Goal: Transaction & Acquisition: Purchase product/service

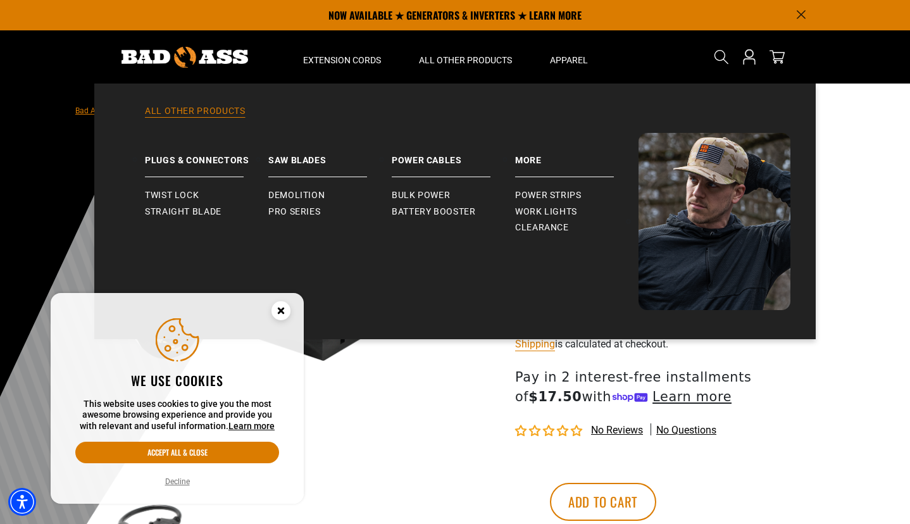
click at [222, 119] on link "All Other Products" at bounding box center [455, 119] width 671 height 28
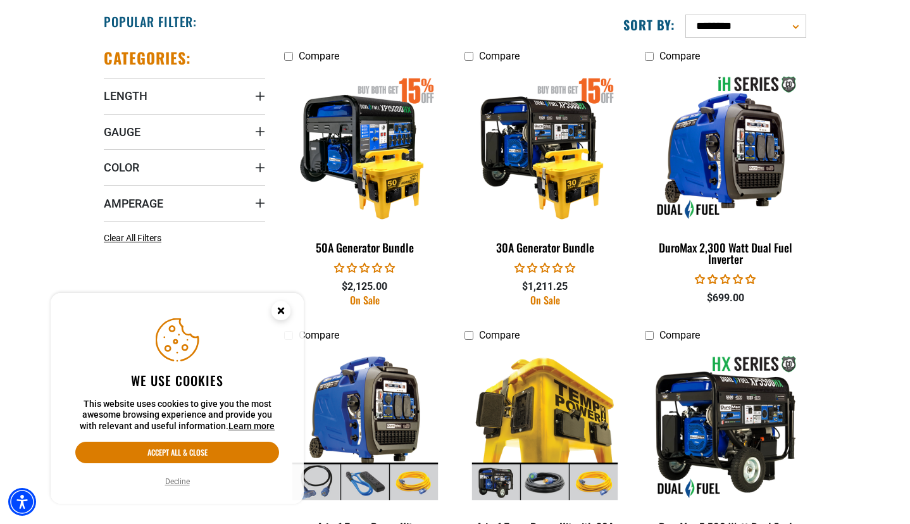
scroll to position [633, 0]
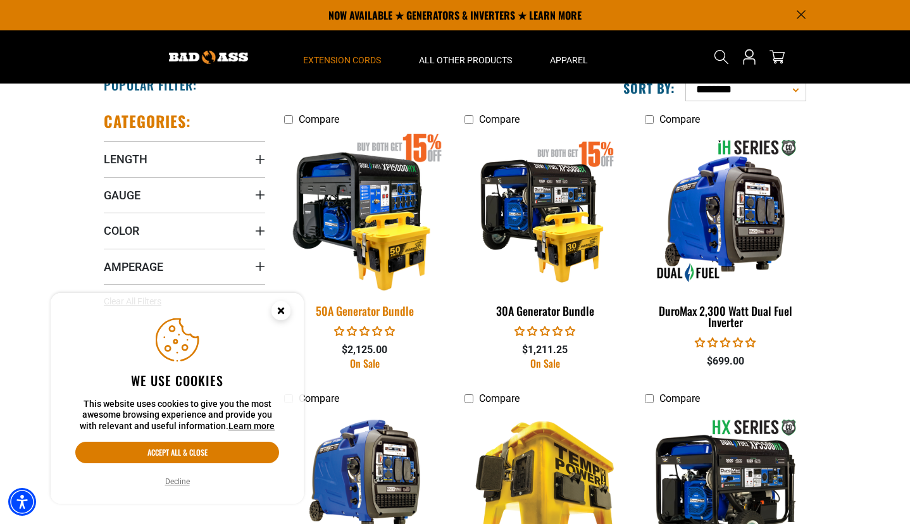
click at [385, 182] on img at bounding box center [365, 211] width 177 height 162
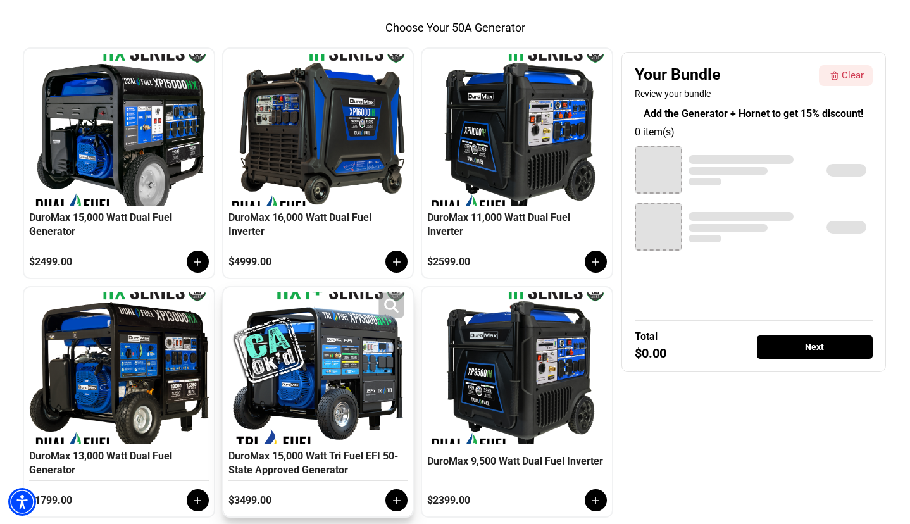
scroll to position [567, 0]
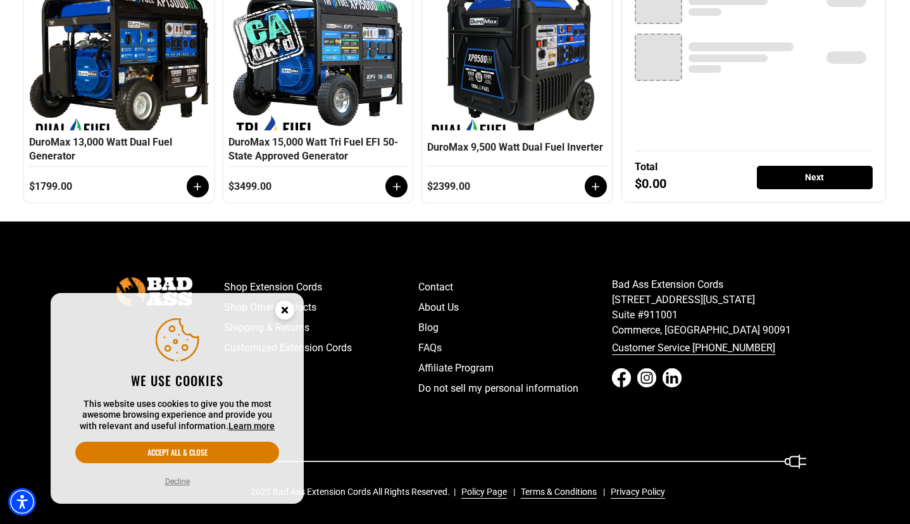
click at [177, 487] on button "Decline" at bounding box center [177, 481] width 25 height 11
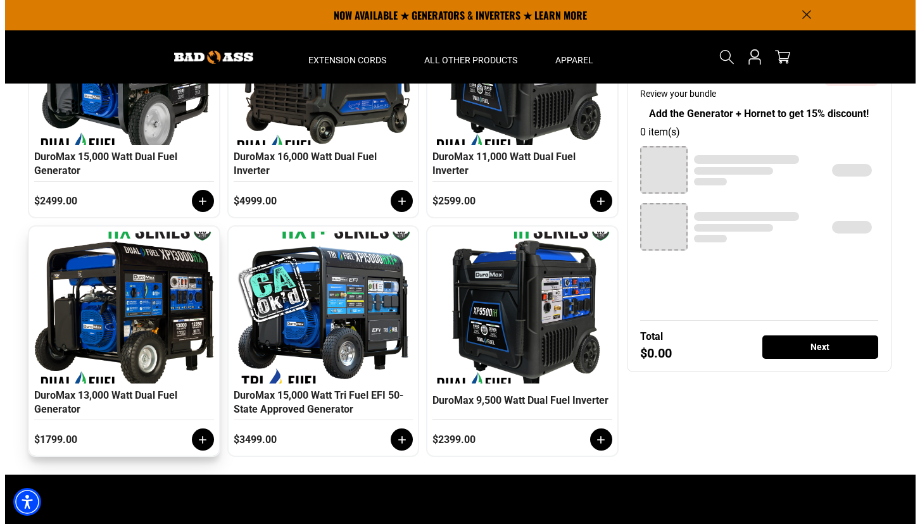
scroll to position [187, 0]
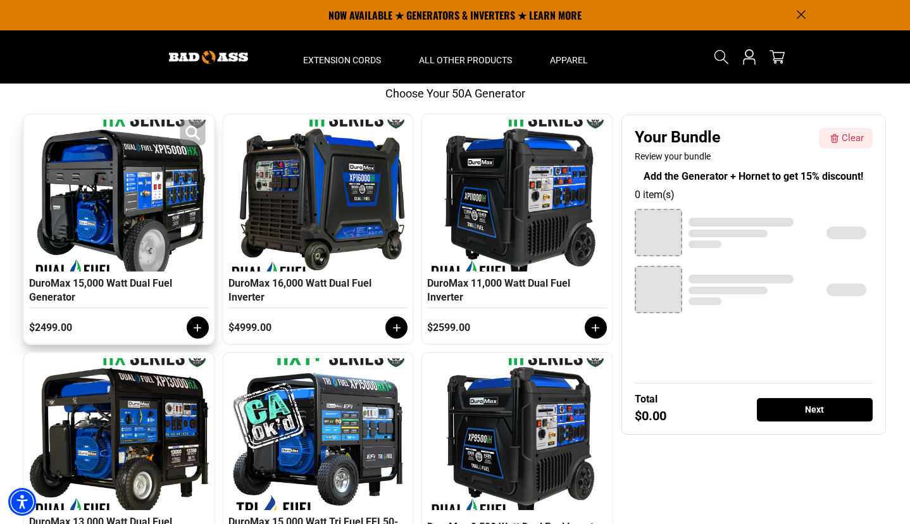
click at [96, 206] on div at bounding box center [118, 196] width 173 height 152
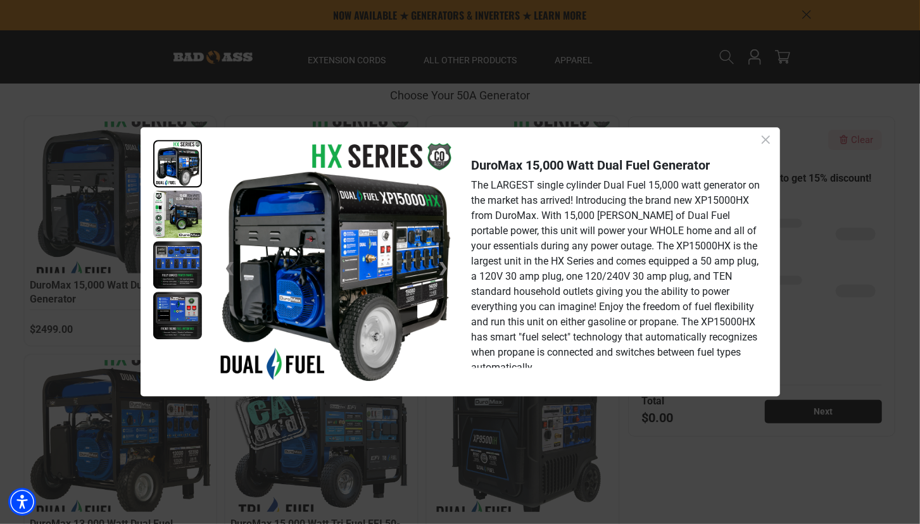
scroll to position [63, 0]
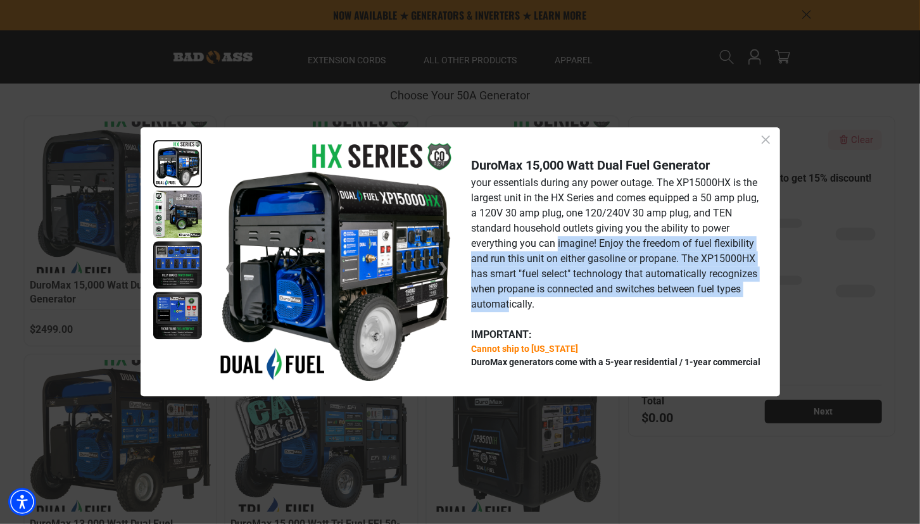
drag, startPoint x: 596, startPoint y: 245, endPoint x: 666, endPoint y: 307, distance: 93.7
click at [666, 307] on p "The LARGEST single cylinder Dual Fuel 15,000 watt generator on the market has a…" at bounding box center [616, 213] width 290 height 197
drag, startPoint x: 666, startPoint y: 307, endPoint x: 643, endPoint y: 287, distance: 31.0
click at [643, 287] on span "The LARGEST single cylinder Dual Fuel 15,000 watt generator on the market has a…" at bounding box center [615, 213] width 289 height 194
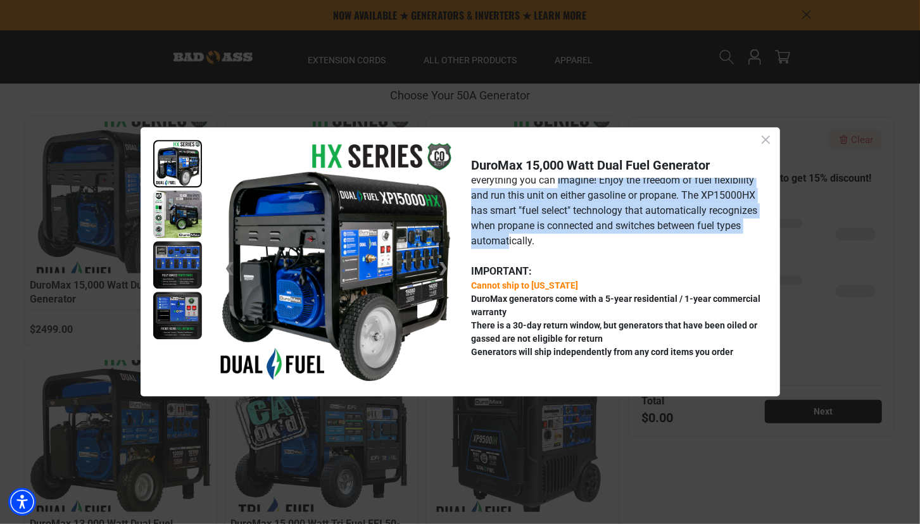
scroll to position [156, 0]
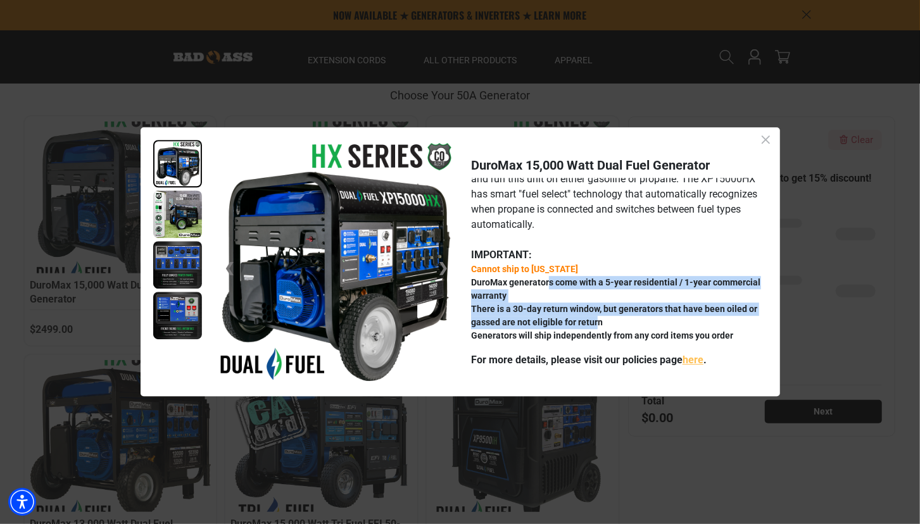
drag, startPoint x: 556, startPoint y: 272, endPoint x: 647, endPoint y: 309, distance: 98.5
click at [647, 309] on ul "Cannot ship to California DuroMax generators come with a 5-year residential / 1…" at bounding box center [616, 303] width 290 height 80
drag, startPoint x: 647, startPoint y: 309, endPoint x: 625, endPoint y: 306, distance: 21.7
click at [625, 306] on strong "There is a 30-day return window, but generators that have been oiled or gassed …" at bounding box center [614, 315] width 286 height 23
click at [589, 304] on strong "There is a 30-day return window, but generators that have been oiled or gassed …" at bounding box center [614, 315] width 286 height 23
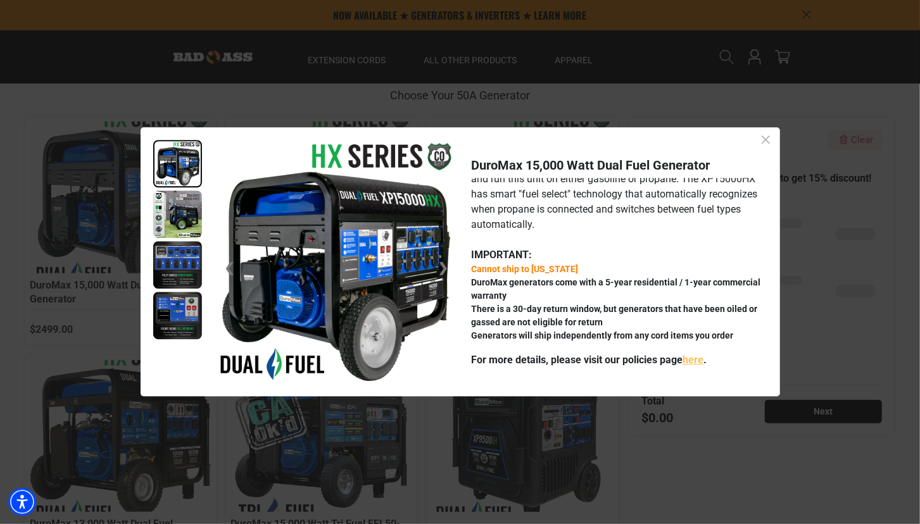
click at [580, 330] on strong "Generators will ship independently from any cord items you order" at bounding box center [602, 335] width 262 height 10
click at [161, 215] on img at bounding box center [177, 214] width 49 height 47
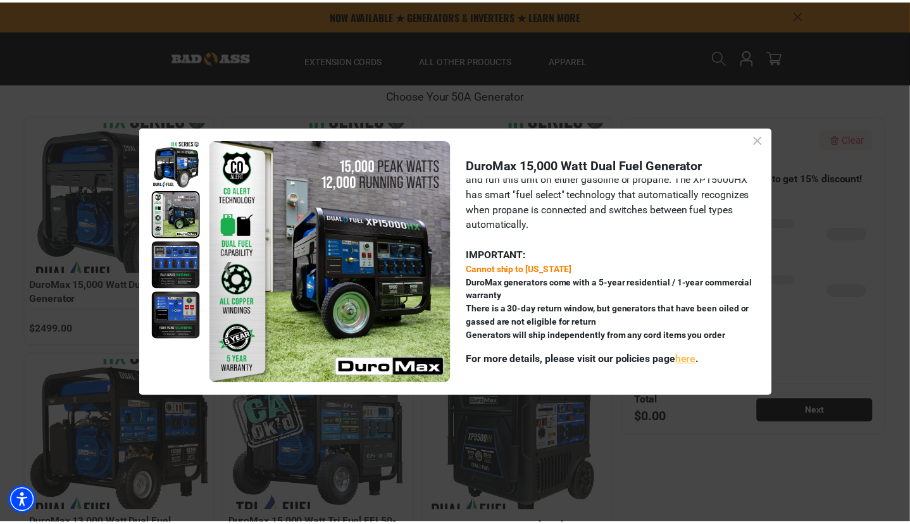
scroll to position [51, 0]
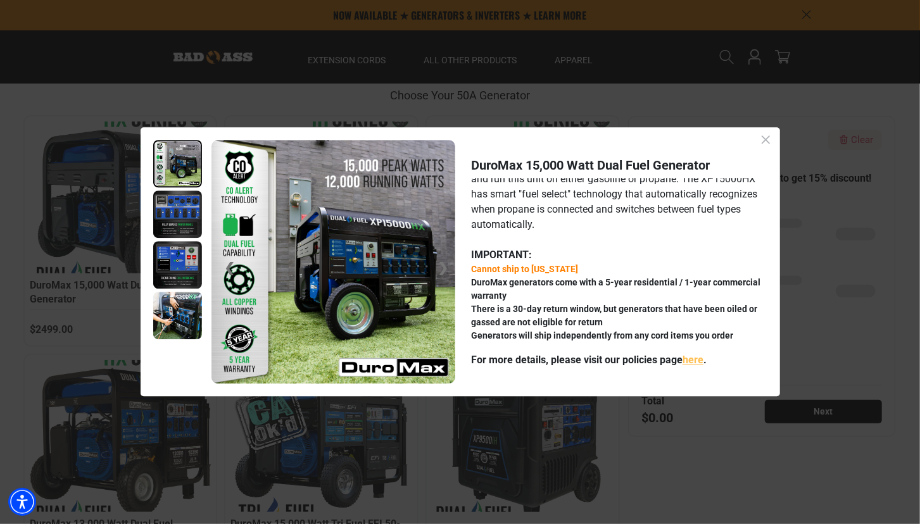
click at [266, 204] on img at bounding box center [333, 262] width 244 height 244
click at [696, 363] on link "here" at bounding box center [692, 360] width 21 height 12
click at [770, 139] on icon "Close dialog" at bounding box center [766, 140] width 16 height 16
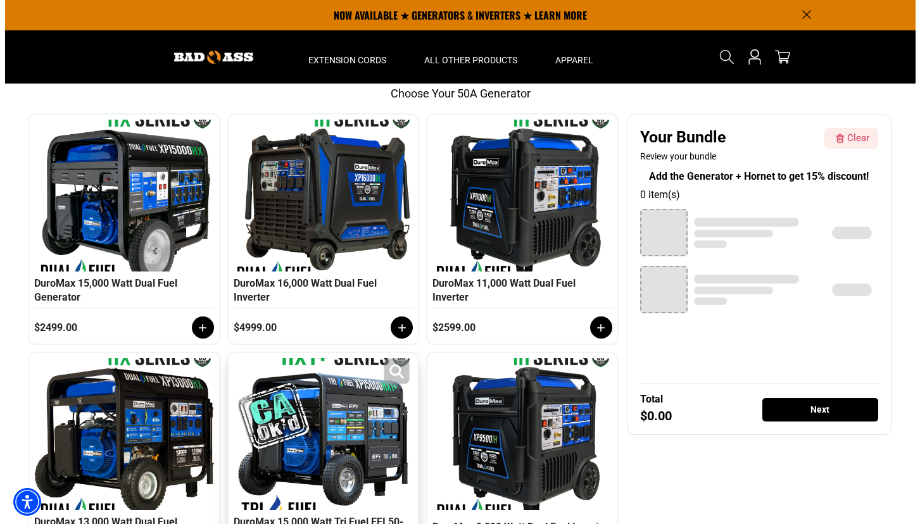
scroll to position [124, 0]
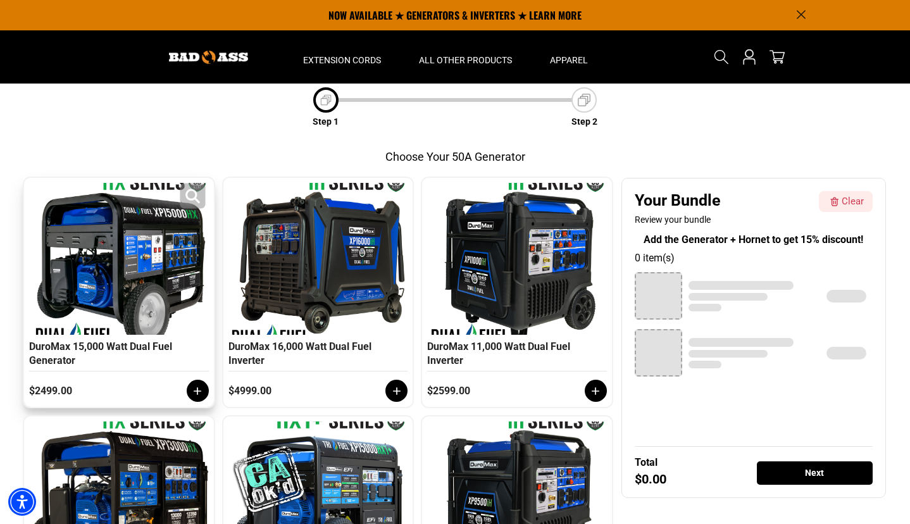
click at [158, 254] on div at bounding box center [118, 259] width 173 height 152
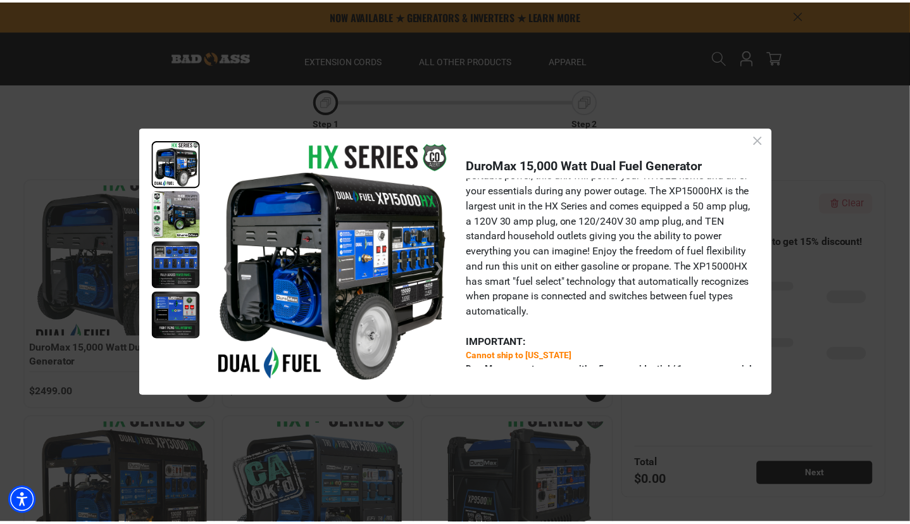
scroll to position [0, 0]
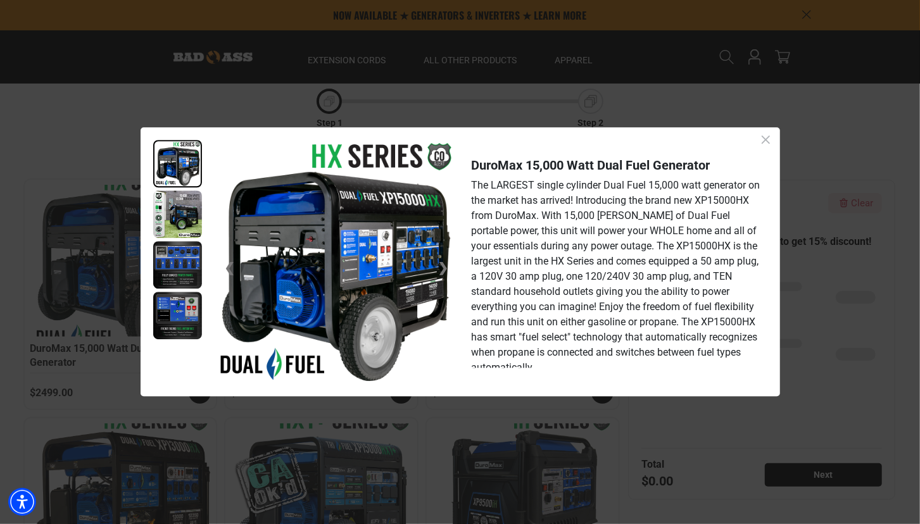
click at [762, 142] on icon "Close dialog" at bounding box center [766, 140] width 16 height 16
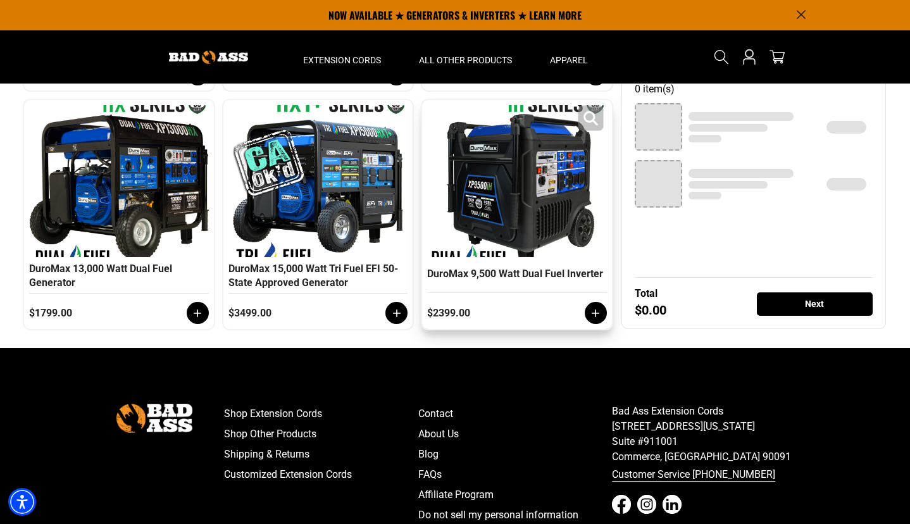
scroll to position [567, 0]
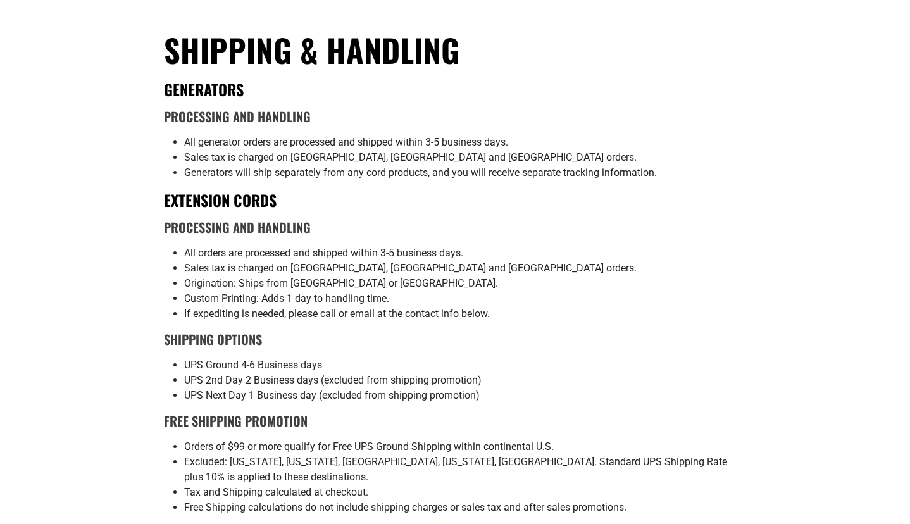
scroll to position [253, 0]
